Goal: Task Accomplishment & Management: Use online tool/utility

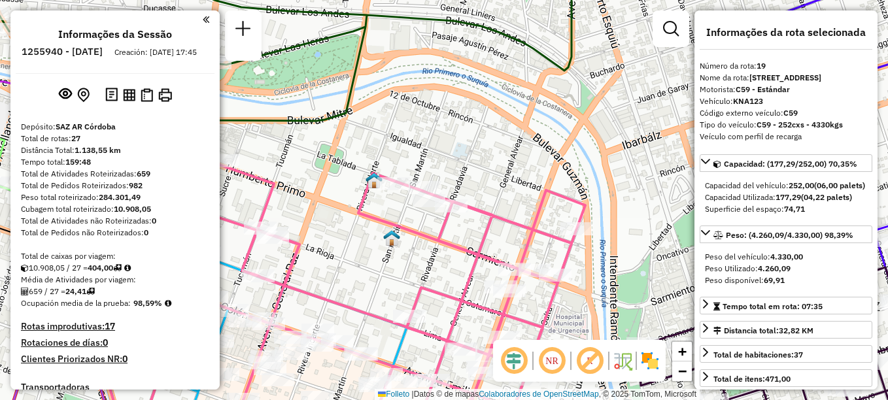
select select "**********"
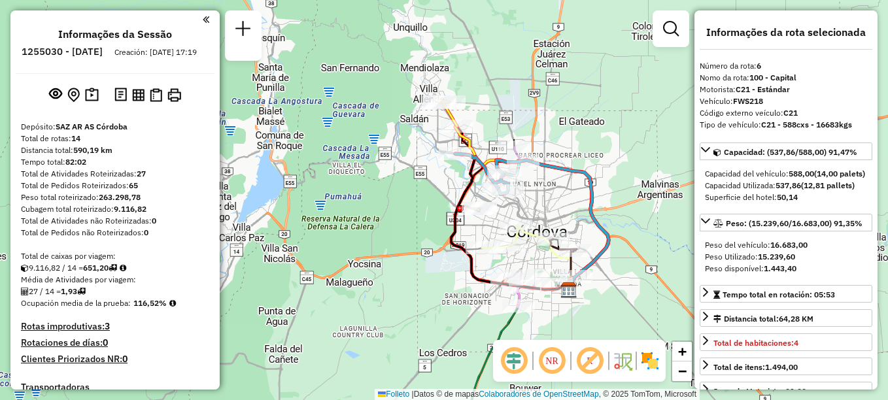
select select "**********"
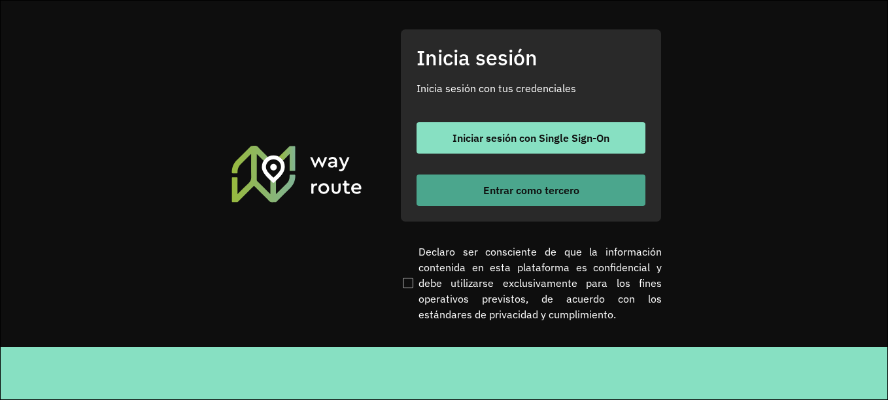
click at [554, 196] on font "Entrar como tercero" at bounding box center [531, 190] width 96 height 13
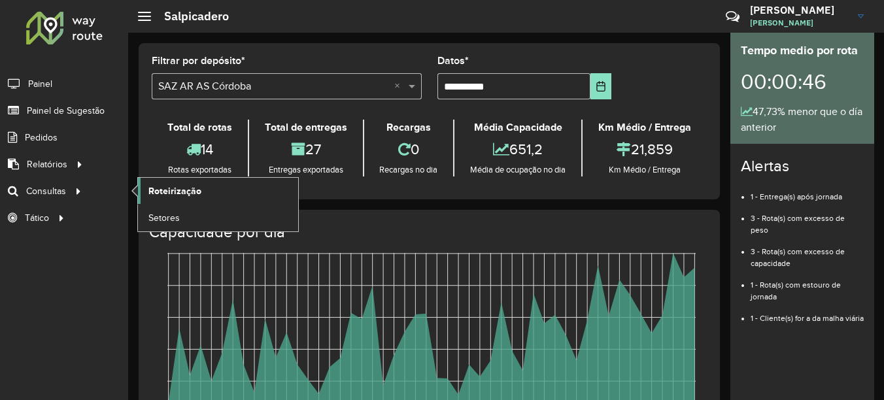
click at [186, 188] on span "Roteirização" at bounding box center [174, 191] width 53 height 14
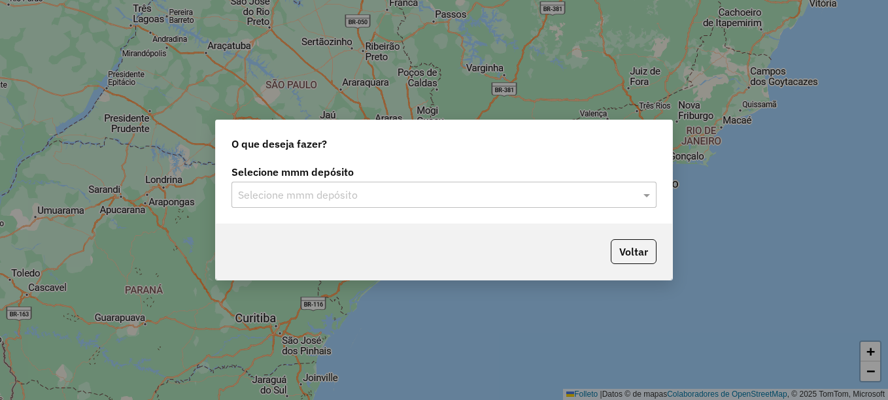
click at [311, 193] on input "text" at bounding box center [431, 196] width 386 height 16
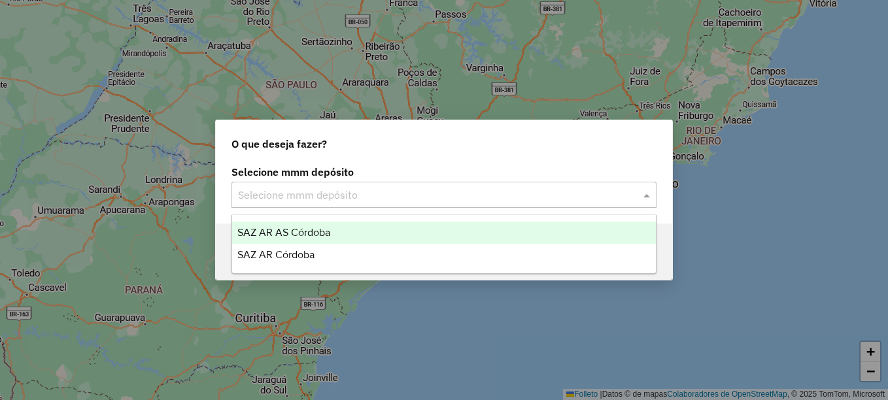
click at [292, 235] on span "SAZ AR AS Córdoba" at bounding box center [283, 232] width 93 height 11
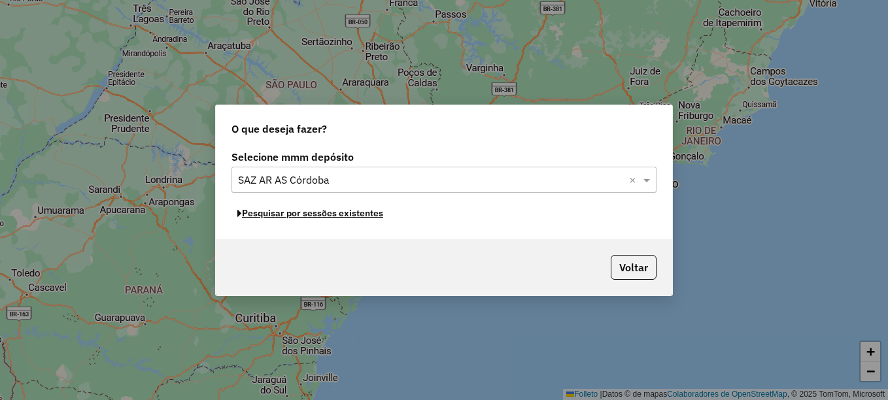
click at [305, 218] on font "Pesquisar por sessões existentes" at bounding box center [312, 213] width 141 height 12
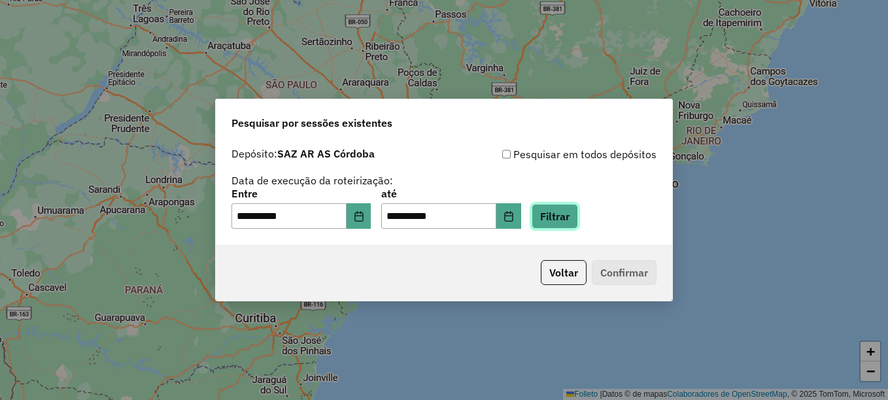
click at [572, 218] on button "Filtrar" at bounding box center [555, 216] width 46 height 25
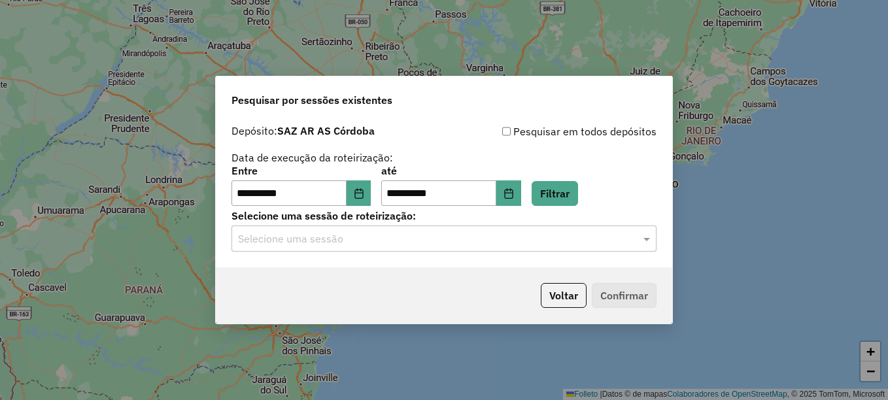
click at [347, 241] on input "text" at bounding box center [431, 239] width 386 height 16
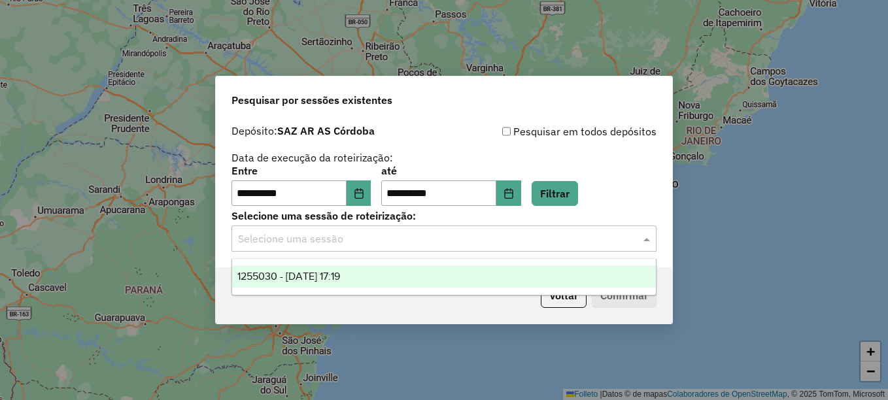
click at [328, 277] on span "1255030 - 29/08/2025 17:19" at bounding box center [288, 276] width 103 height 11
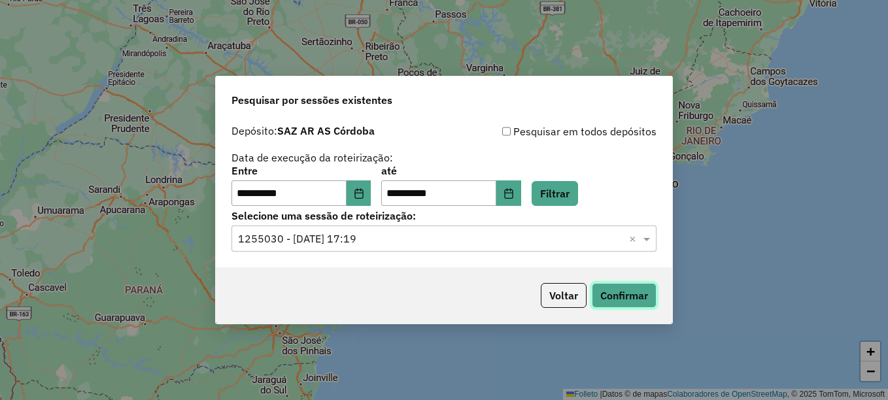
click at [631, 299] on button "Confirmar" at bounding box center [624, 295] width 65 height 25
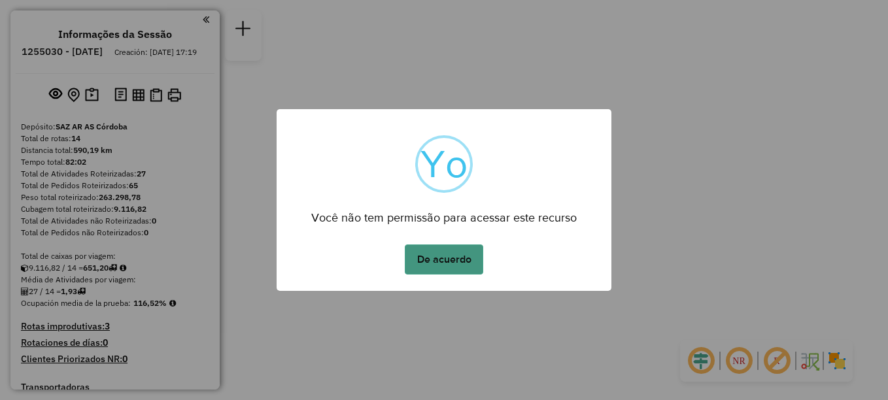
click at [449, 260] on button "De acuerdo" at bounding box center [444, 260] width 78 height 30
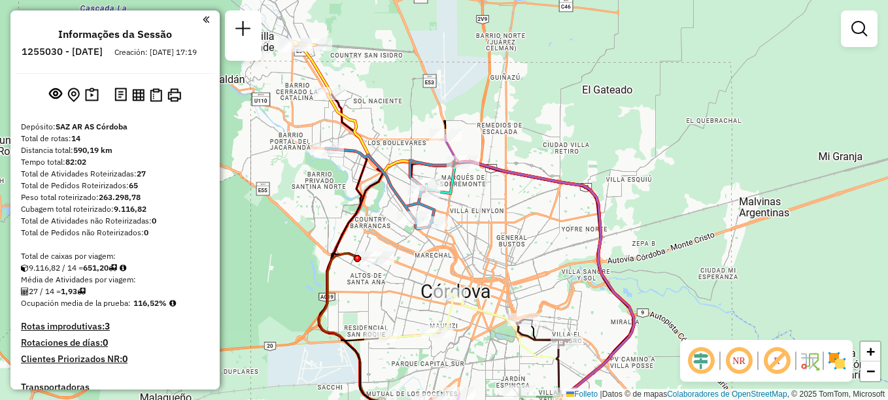
drag, startPoint x: 318, startPoint y: 101, endPoint x: 326, endPoint y: 148, distance: 47.8
click at [326, 100] on div at bounding box center [330, 93] width 33 height 13
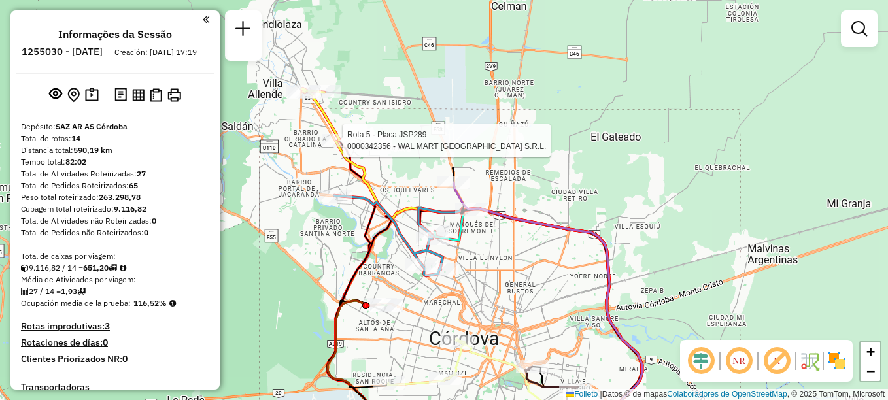
select select "**********"
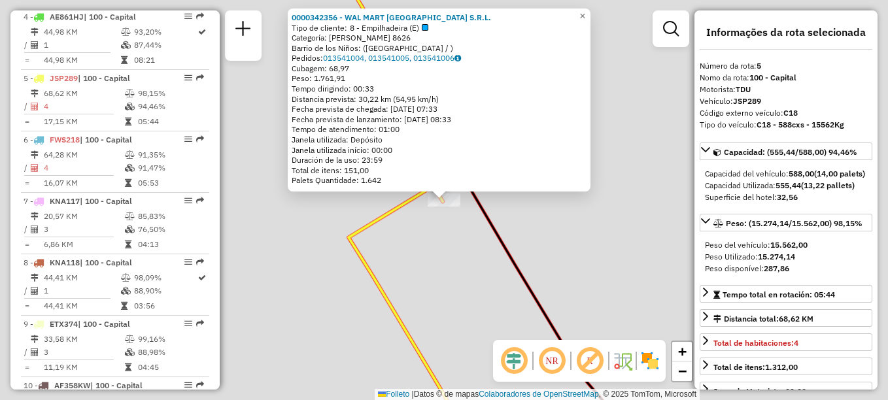
scroll to position [711, 0]
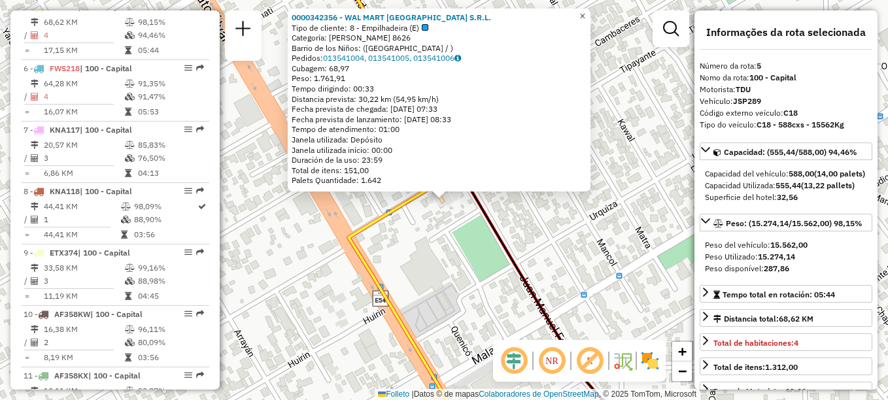
click at [585, 10] on span "×" at bounding box center [582, 15] width 6 height 11
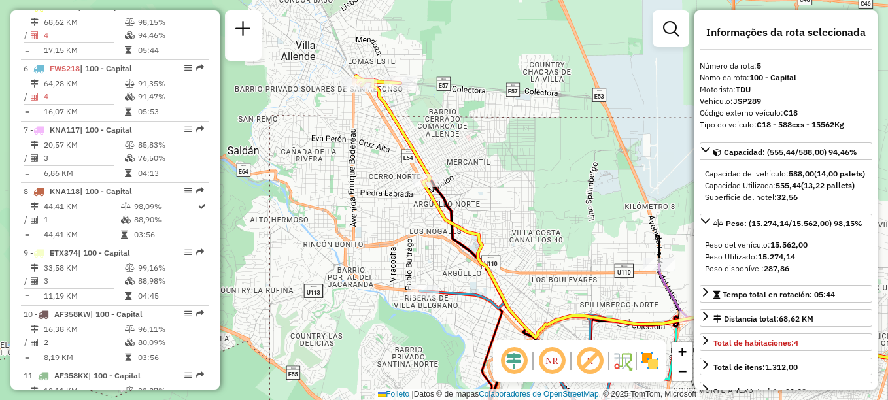
drag, startPoint x: 481, startPoint y: 277, endPoint x: 449, endPoint y: 169, distance: 112.4
click at [450, 170] on div "Janela de atendimento Grade de atendimento Capacidade Transportadoras Veículos …" at bounding box center [444, 200] width 888 height 400
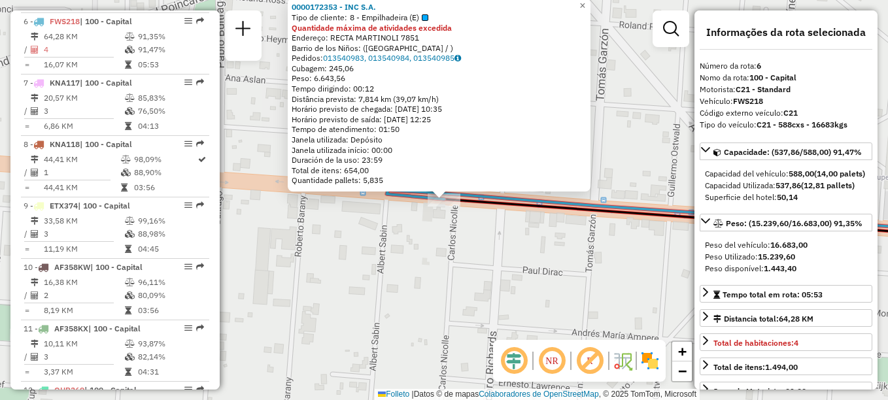
scroll to position [773, 0]
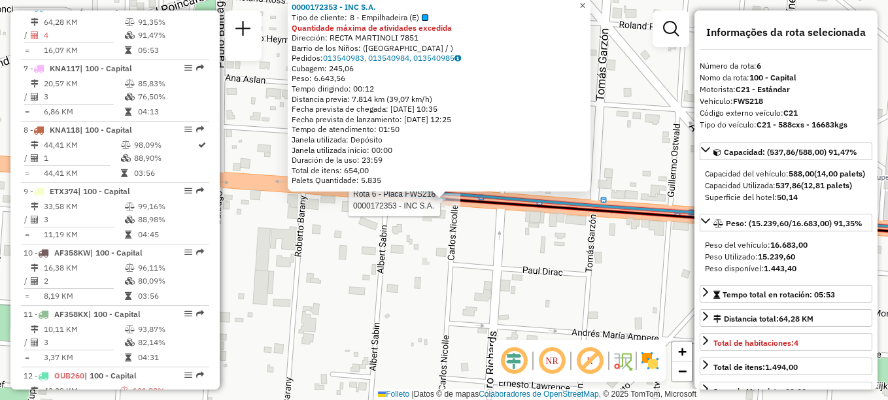
click at [585, 1] on span "×" at bounding box center [582, 5] width 6 height 11
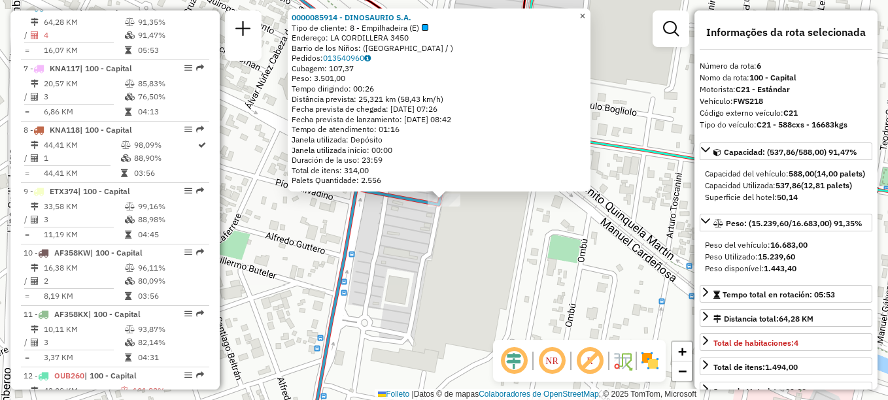
click at [585, 10] on span "×" at bounding box center [582, 15] width 6 height 11
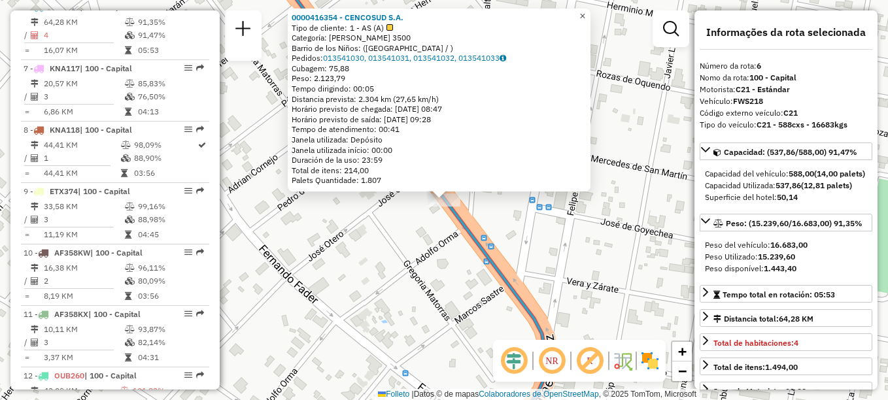
click at [585, 12] on span "×" at bounding box center [582, 15] width 6 height 11
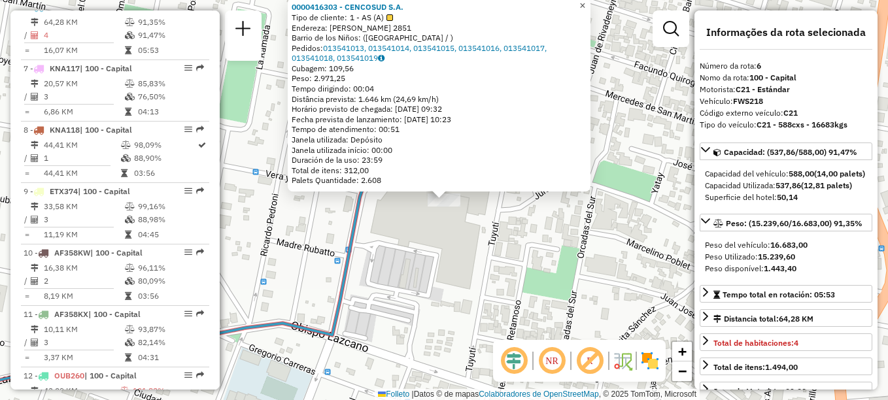
click at [585, 5] on span "×" at bounding box center [582, 5] width 6 height 11
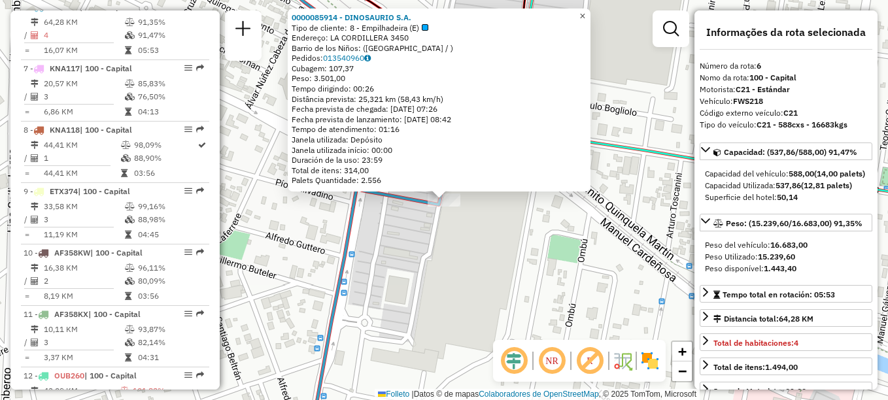
click at [585, 12] on span "×" at bounding box center [582, 15] width 6 height 11
